Goal: Use online tool/utility: Utilize a website feature to perform a specific function

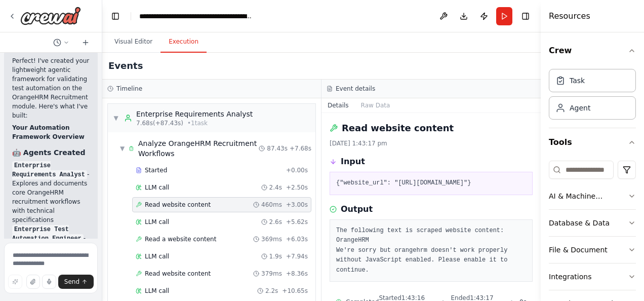
scroll to position [1632, 0]
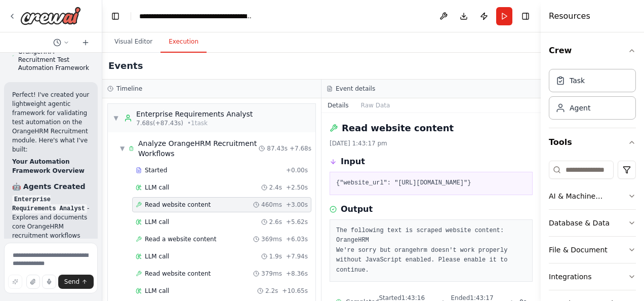
click at [49, 25] on div at bounding box center [51, 16] width 102 height 32
click at [47, 23] on img at bounding box center [50, 16] width 61 height 18
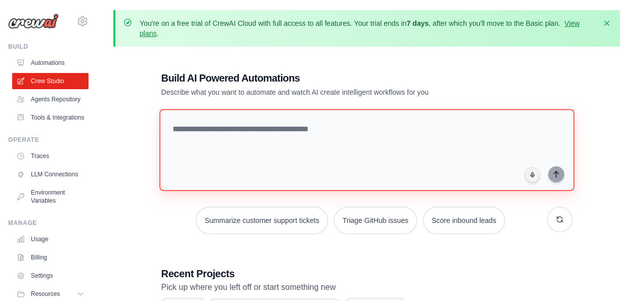
click at [199, 129] on textarea at bounding box center [366, 150] width 415 height 82
paste textarea "**********"
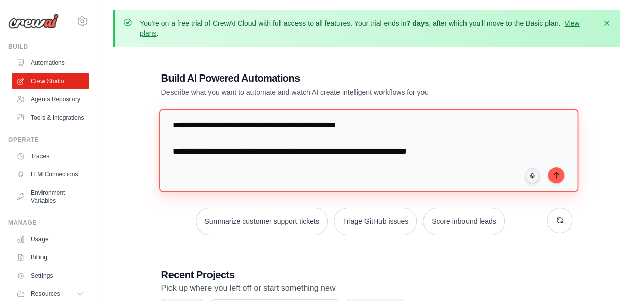
scroll to position [1124, 0]
drag, startPoint x: 443, startPoint y: 150, endPoint x: 169, endPoint y: 135, distance: 275.3
click at [169, 135] on textarea at bounding box center [368, 150] width 419 height 83
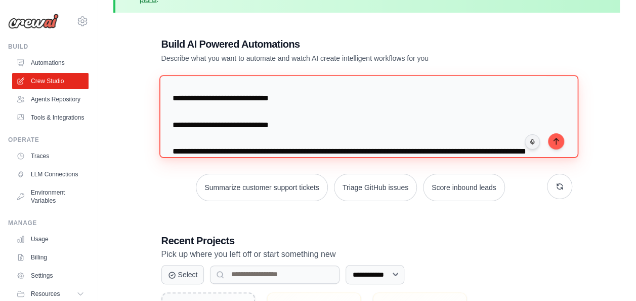
scroll to position [0, 0]
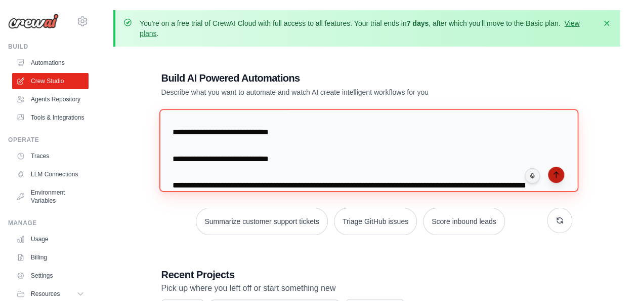
type textarea "**********"
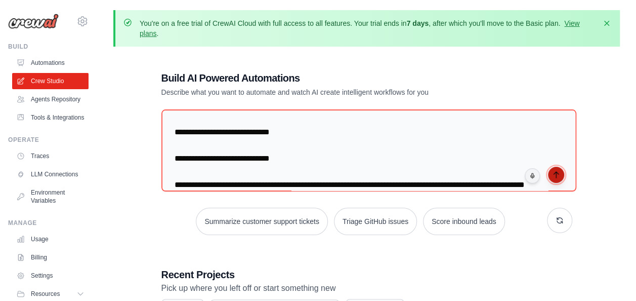
click at [560, 175] on icon "submit" at bounding box center [556, 175] width 8 height 8
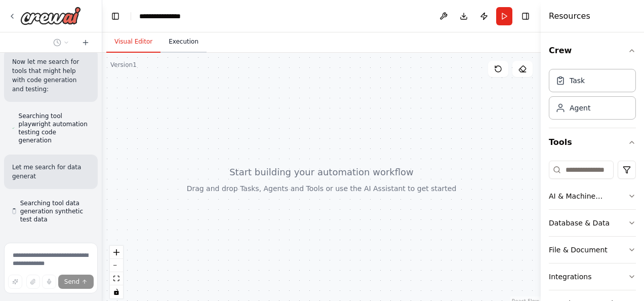
scroll to position [1651, 0]
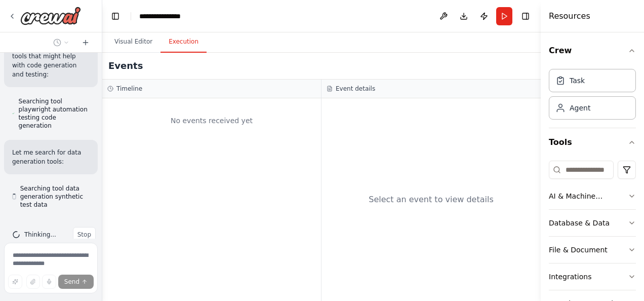
click at [179, 40] on button "Execution" at bounding box center [183, 41] width 46 height 21
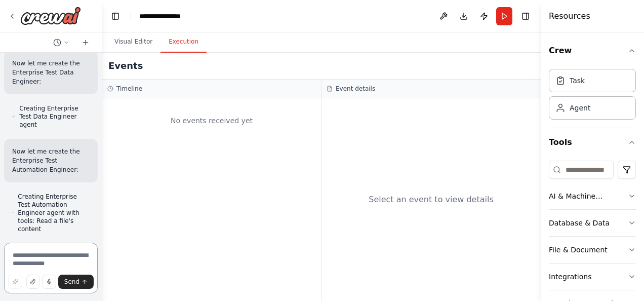
scroll to position [1795, 0]
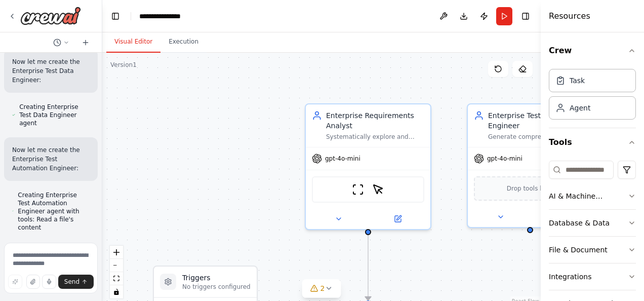
click at [126, 40] on button "Visual Editor" at bounding box center [133, 41] width 54 height 21
click at [116, 282] on button "fit view" at bounding box center [116, 278] width 13 height 13
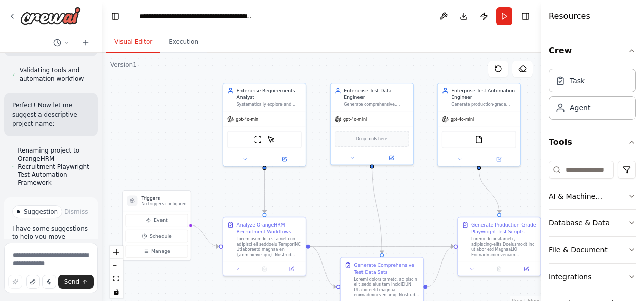
scroll to position [2318, 0]
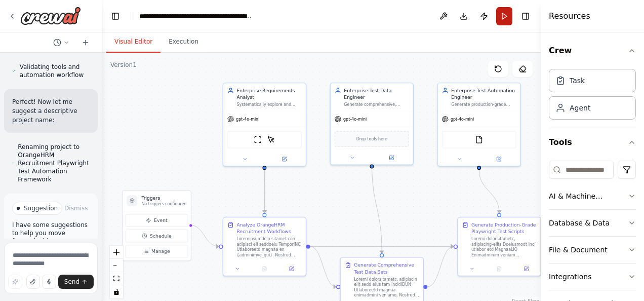
click at [504, 17] on button "Run" at bounding box center [504, 16] width 16 height 18
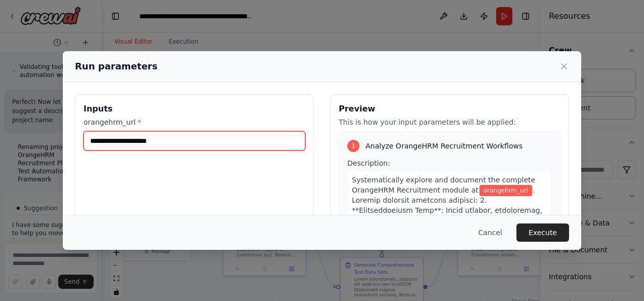
click at [188, 139] on input "orangehrm_url *" at bounding box center [195, 140] width 222 height 19
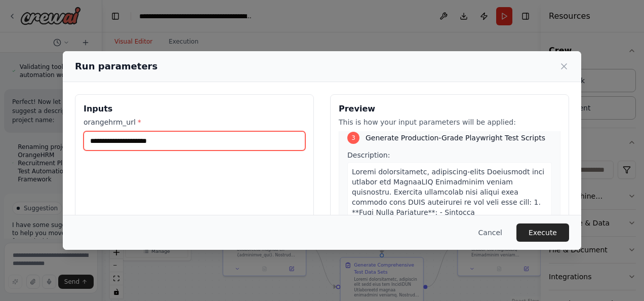
scroll to position [964, 0]
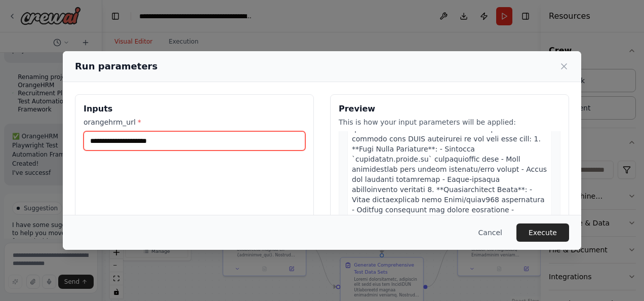
click at [149, 144] on input "orangehrm_url *" at bounding box center [195, 140] width 222 height 19
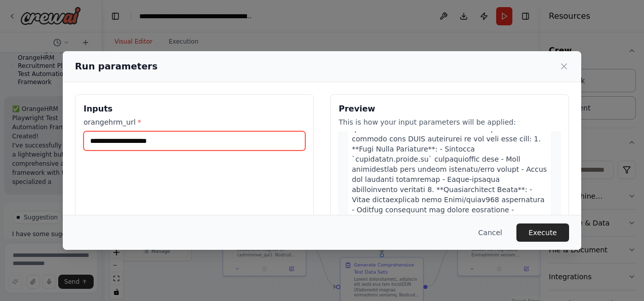
scroll to position [2424, 0]
paste input "**********"
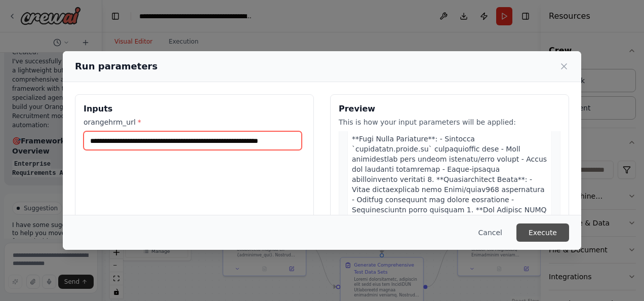
scroll to position [2517, 0]
type input "**********"
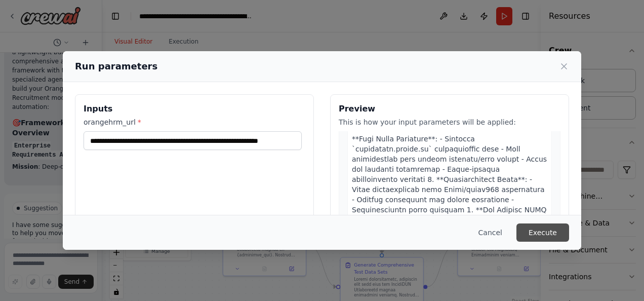
scroll to position [0, 0]
click at [547, 233] on button "Execute" at bounding box center [542, 232] width 53 height 18
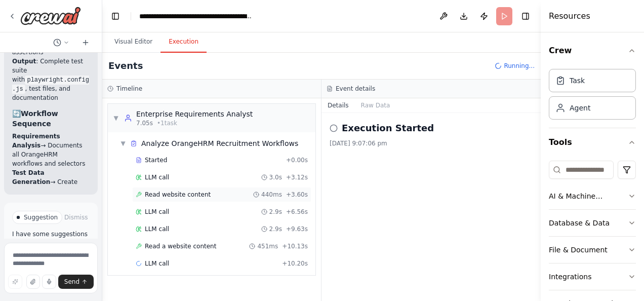
click at [166, 192] on span "Read website content" at bounding box center [178, 194] width 66 height 8
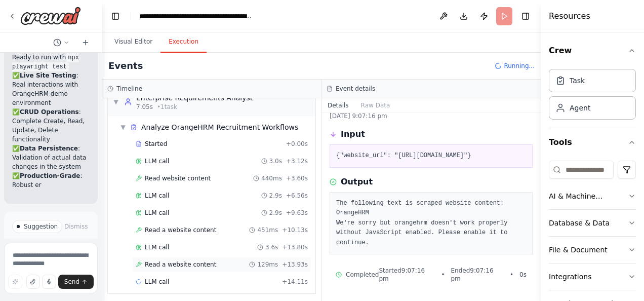
scroll to position [3213, 0]
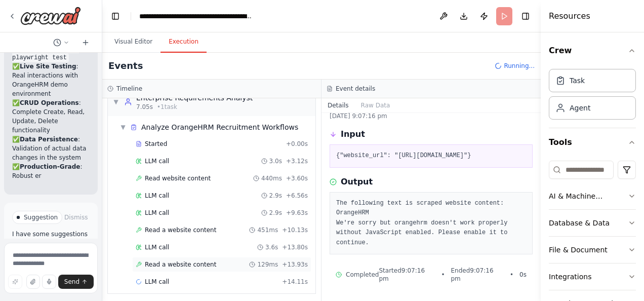
click at [168, 263] on span "Read a website content" at bounding box center [180, 264] width 71 height 8
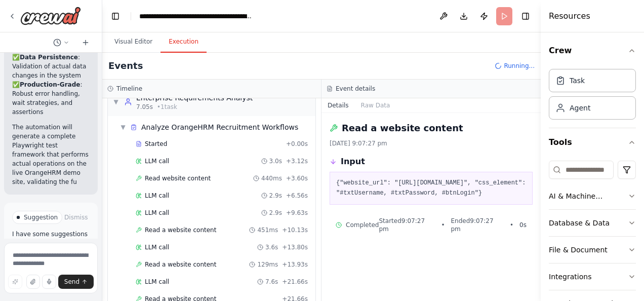
scroll to position [84, 0]
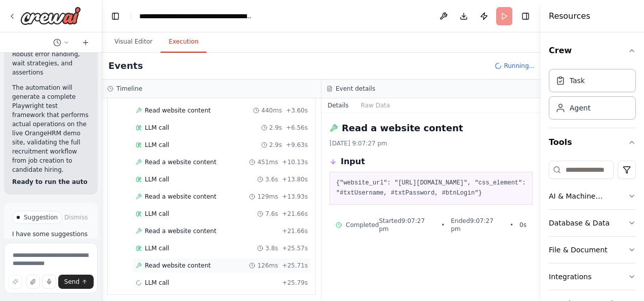
click at [180, 261] on span "Read website content" at bounding box center [178, 265] width 66 height 8
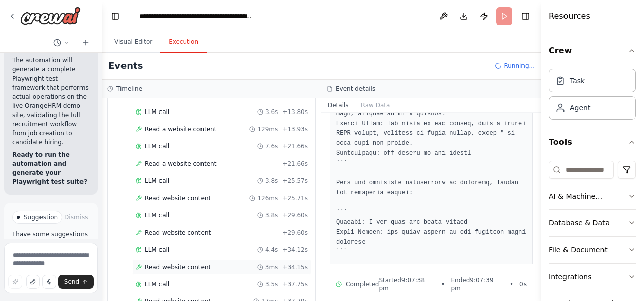
scroll to position [185, 0]
click at [178, 263] on span "Read website content" at bounding box center [178, 267] width 66 height 8
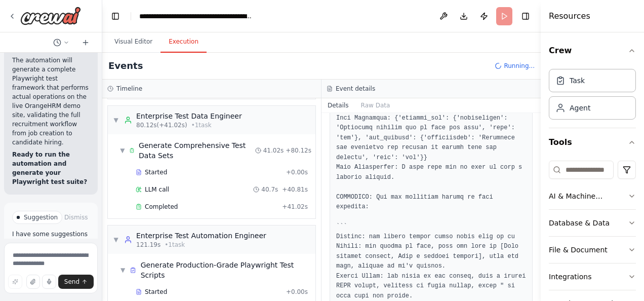
scroll to position [499, 0]
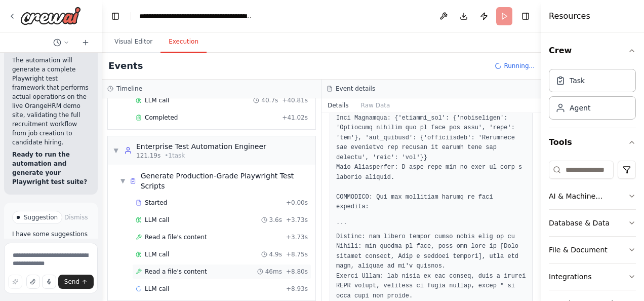
click at [179, 267] on span "Read a file's content" at bounding box center [176, 271] width 62 height 8
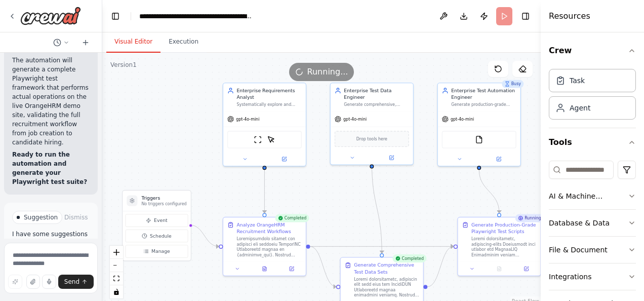
click at [130, 35] on button "Visual Editor" at bounding box center [133, 41] width 54 height 21
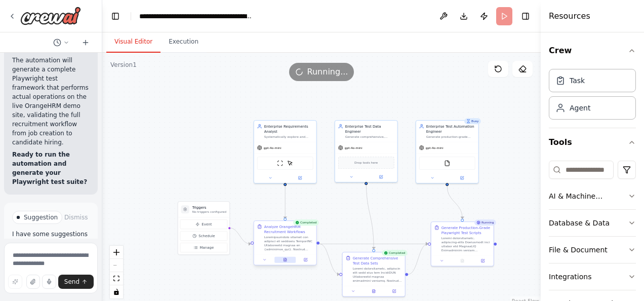
click at [286, 260] on icon at bounding box center [286, 260] width 2 height 0
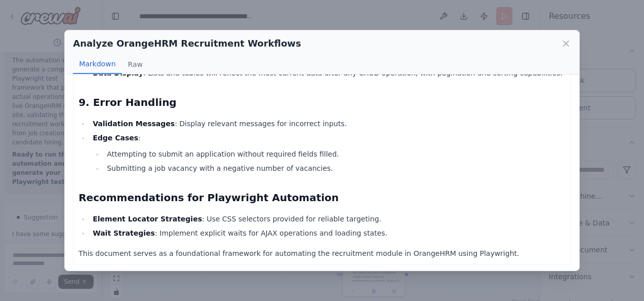
scroll to position [1094, 0]
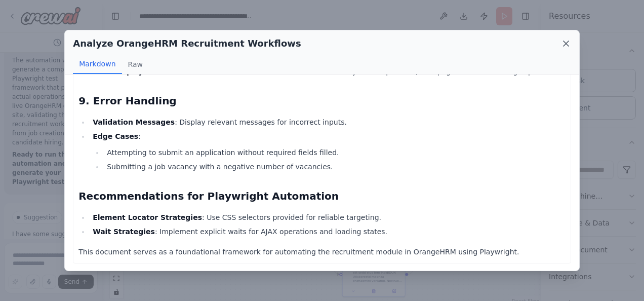
click at [567, 44] on icon at bounding box center [566, 43] width 10 height 10
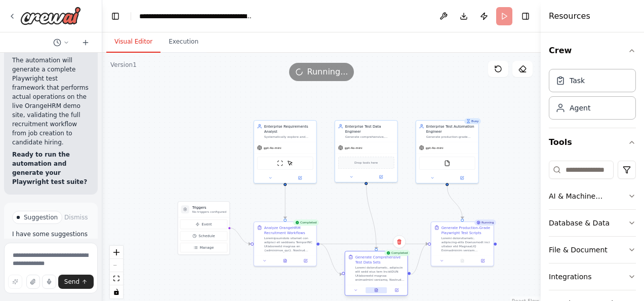
click at [378, 292] on button at bounding box center [376, 290] width 21 height 6
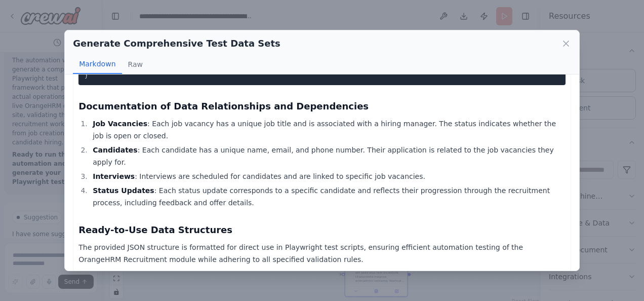
scroll to position [1548, 0]
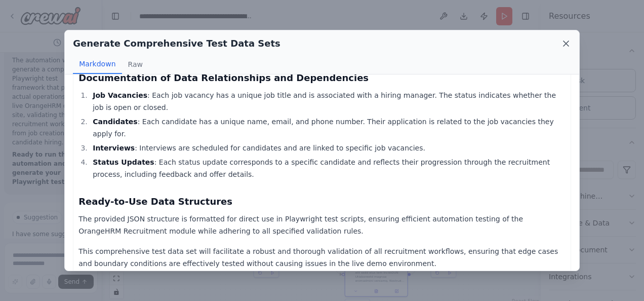
click at [565, 46] on icon at bounding box center [566, 43] width 10 height 10
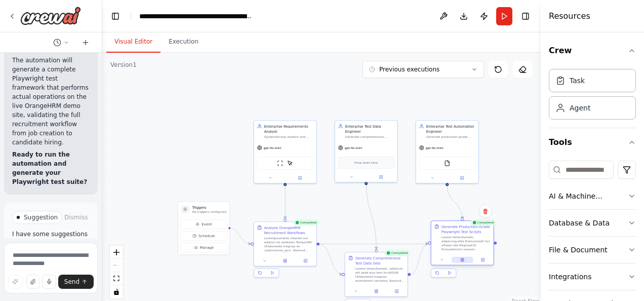
click at [465, 262] on button at bounding box center [462, 260] width 21 height 6
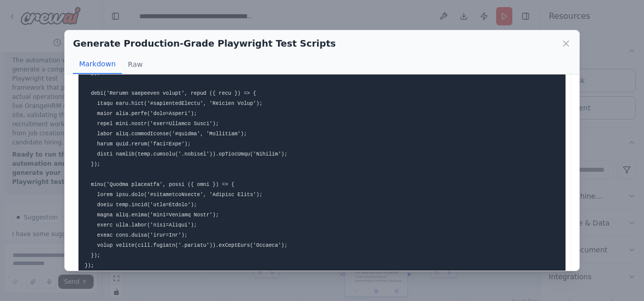
scroll to position [1975, 0]
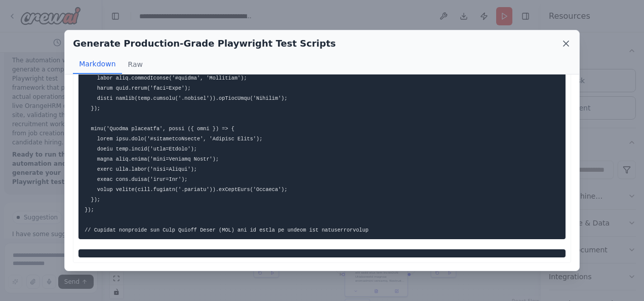
click at [568, 42] on icon at bounding box center [566, 43] width 10 height 10
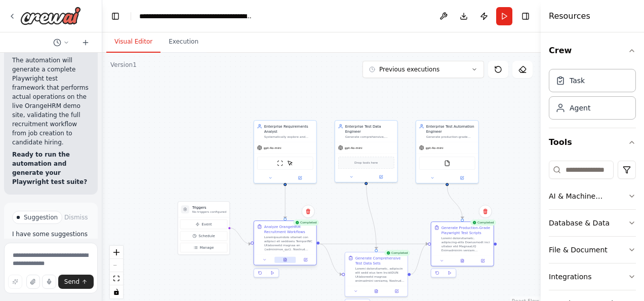
click at [288, 261] on button at bounding box center [284, 260] width 21 height 6
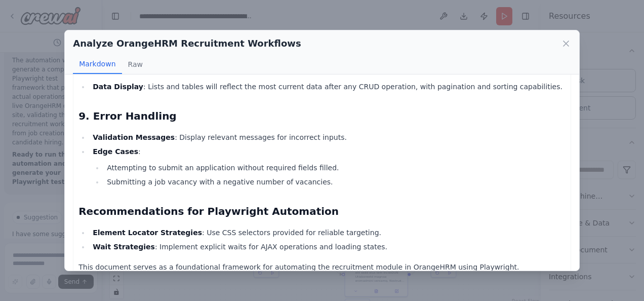
scroll to position [1094, 0]
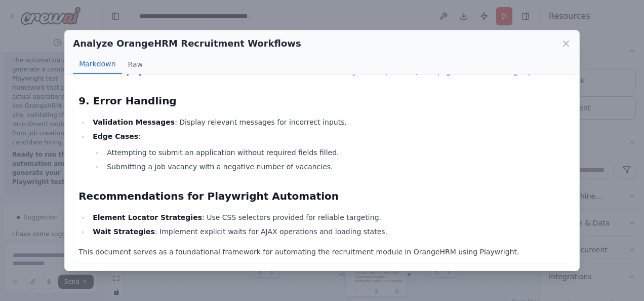
click at [571, 44] on div "Analyze OrangeHRM Recruitment Workflows Markdown Raw" at bounding box center [322, 52] width 514 height 44
click at [563, 40] on icon at bounding box center [566, 43] width 10 height 10
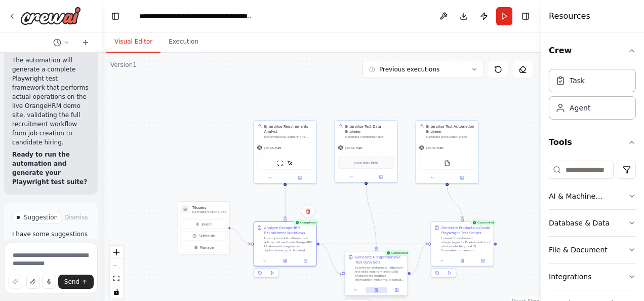
click at [377, 290] on icon at bounding box center [376, 290] width 3 height 4
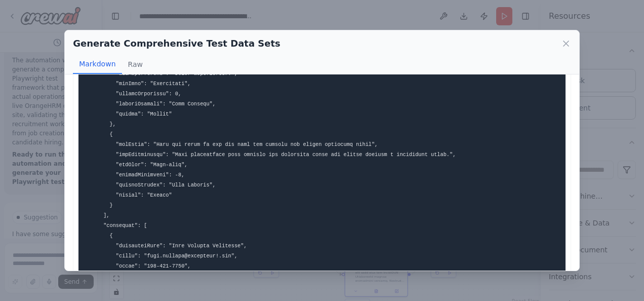
scroll to position [1169, 0]
click at [566, 41] on icon at bounding box center [566, 43] width 10 height 10
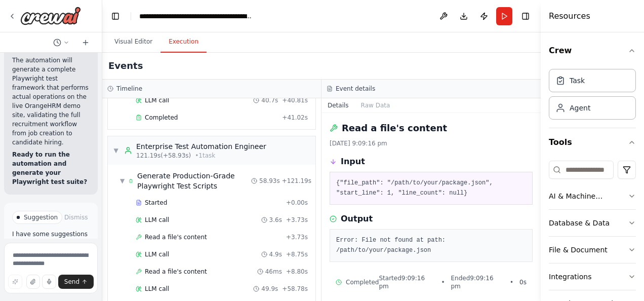
click at [176, 39] on button "Execution" at bounding box center [183, 41] width 46 height 21
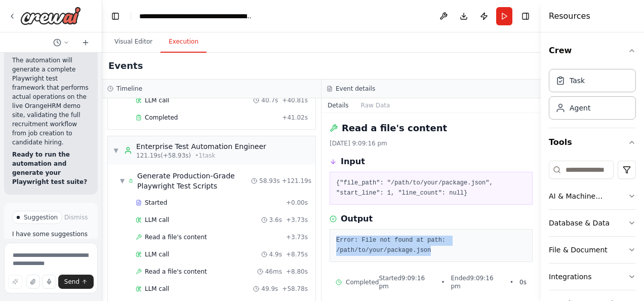
drag, startPoint x: 426, startPoint y: 248, endPoint x: 331, endPoint y: 241, distance: 95.9
click at [331, 241] on div "Error: File not found at path: /path/to/your/package.json" at bounding box center [431, 245] width 203 height 33
copy pre "Error: File not found at path: /path/to/your/package.json"
